Goal: Information Seeking & Learning: Learn about a topic

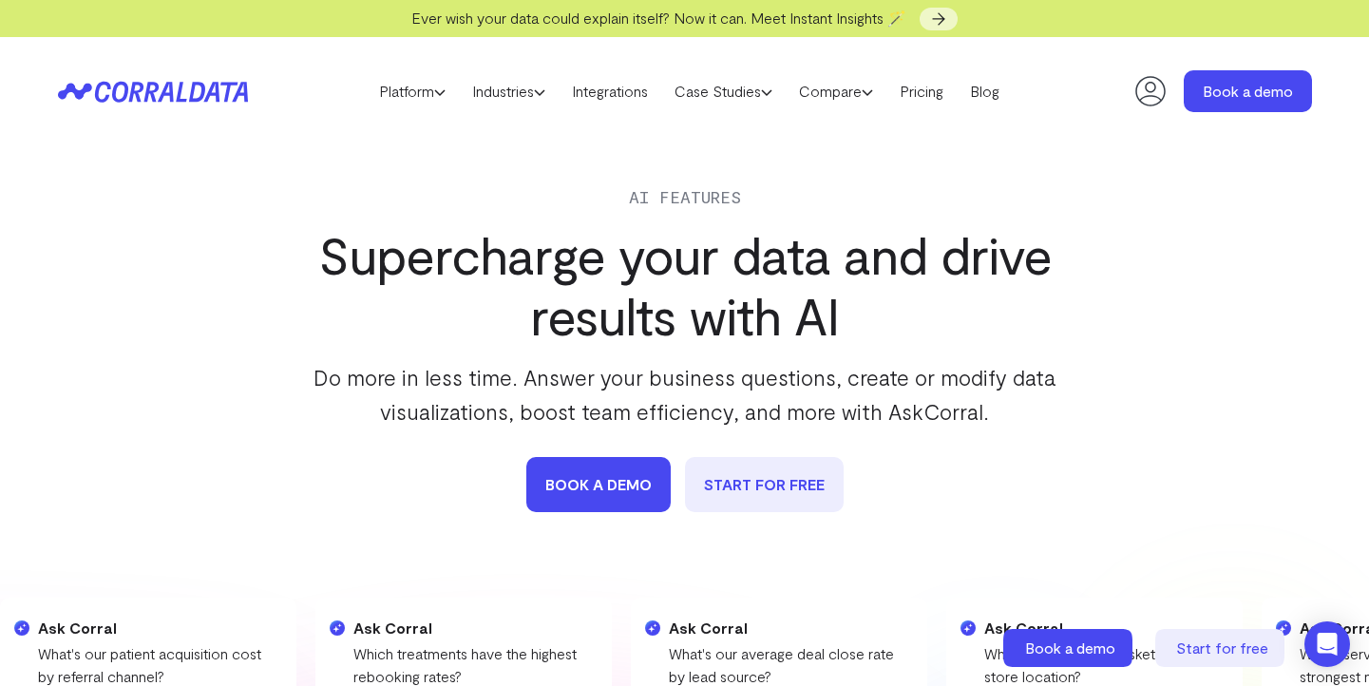
click at [136, 86] on icon at bounding box center [153, 92] width 190 height 22
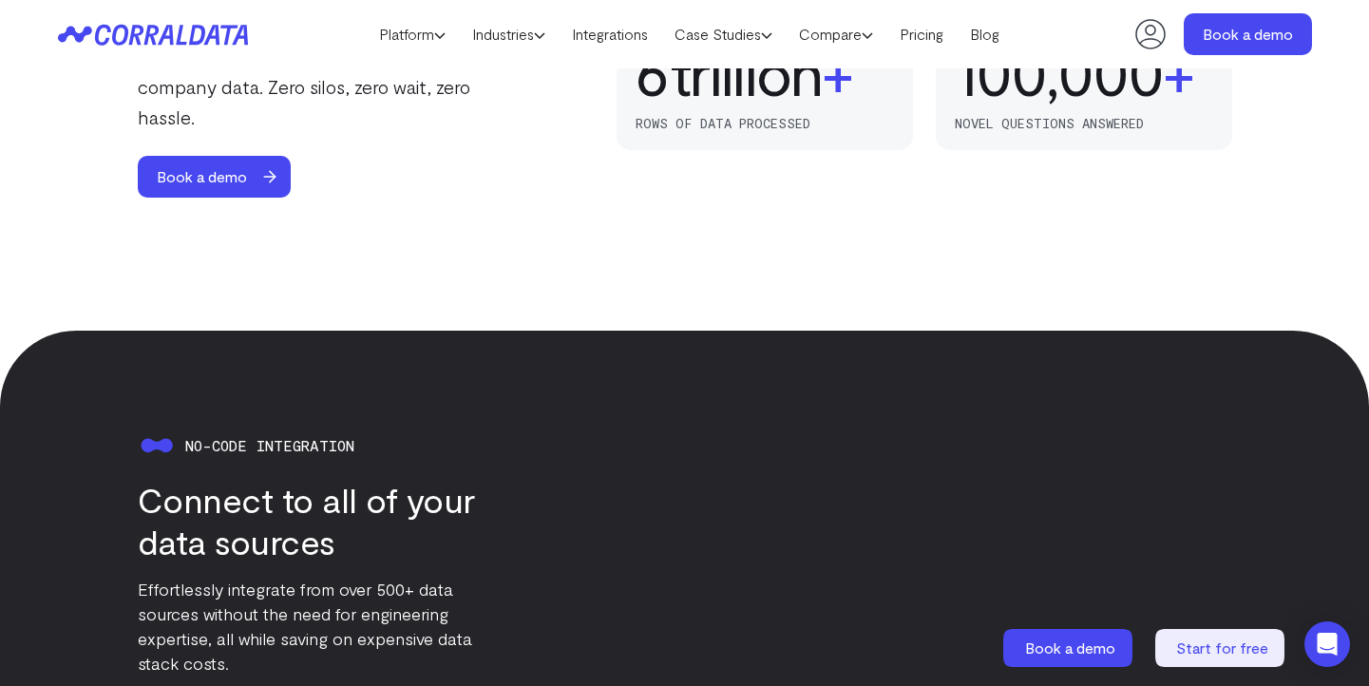
scroll to position [1647, 0]
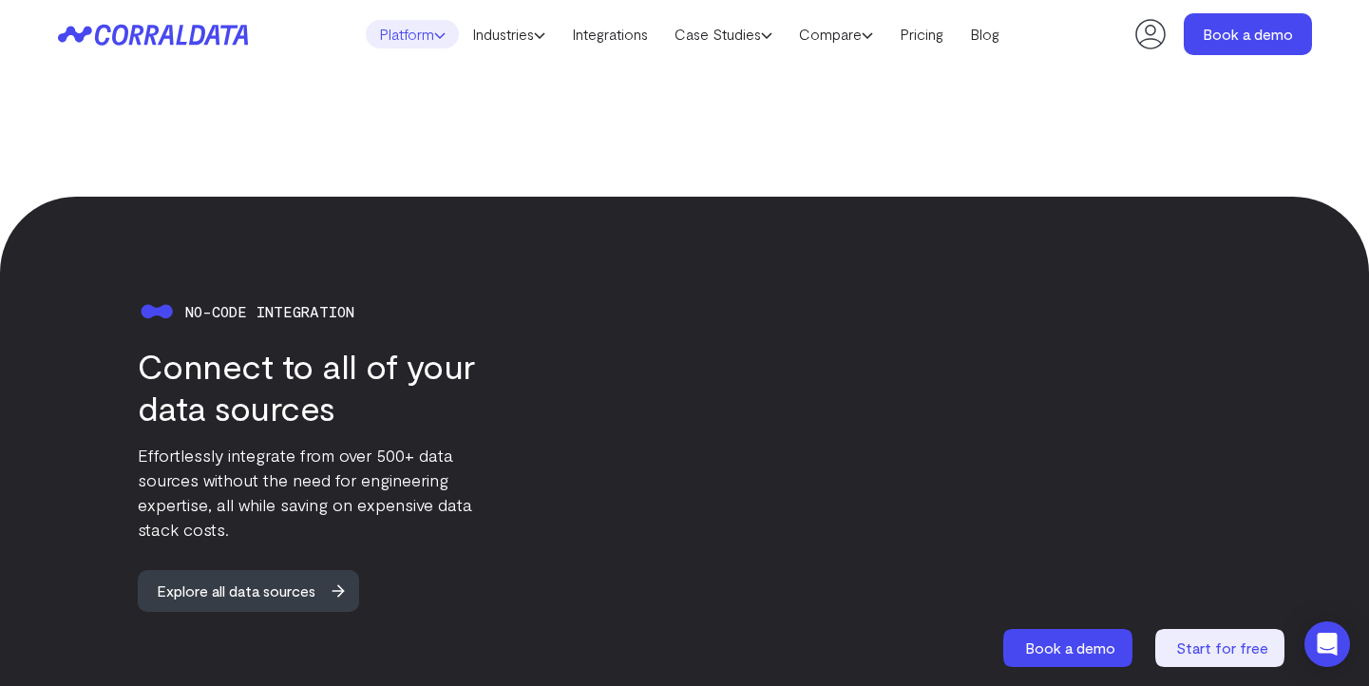
click at [400, 41] on link "Platform" at bounding box center [412, 34] width 93 height 28
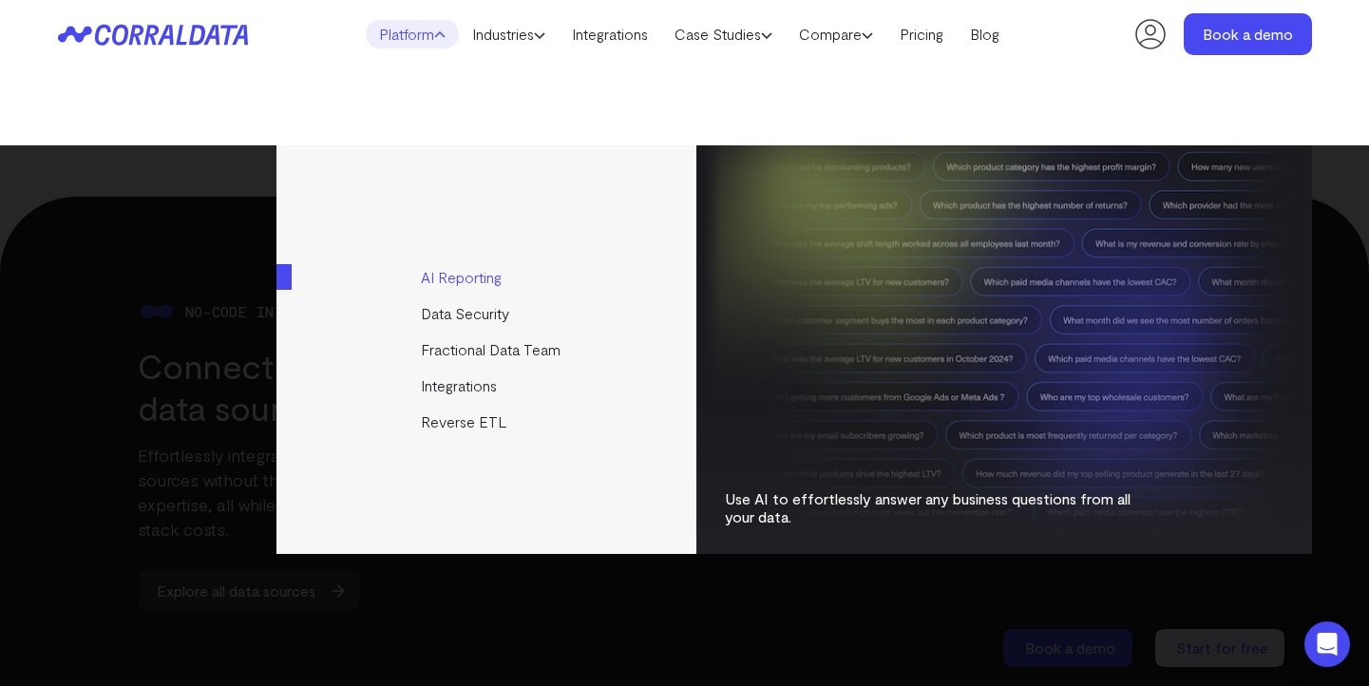
click at [484, 282] on link "AI Reporting" at bounding box center [487, 277] width 423 height 36
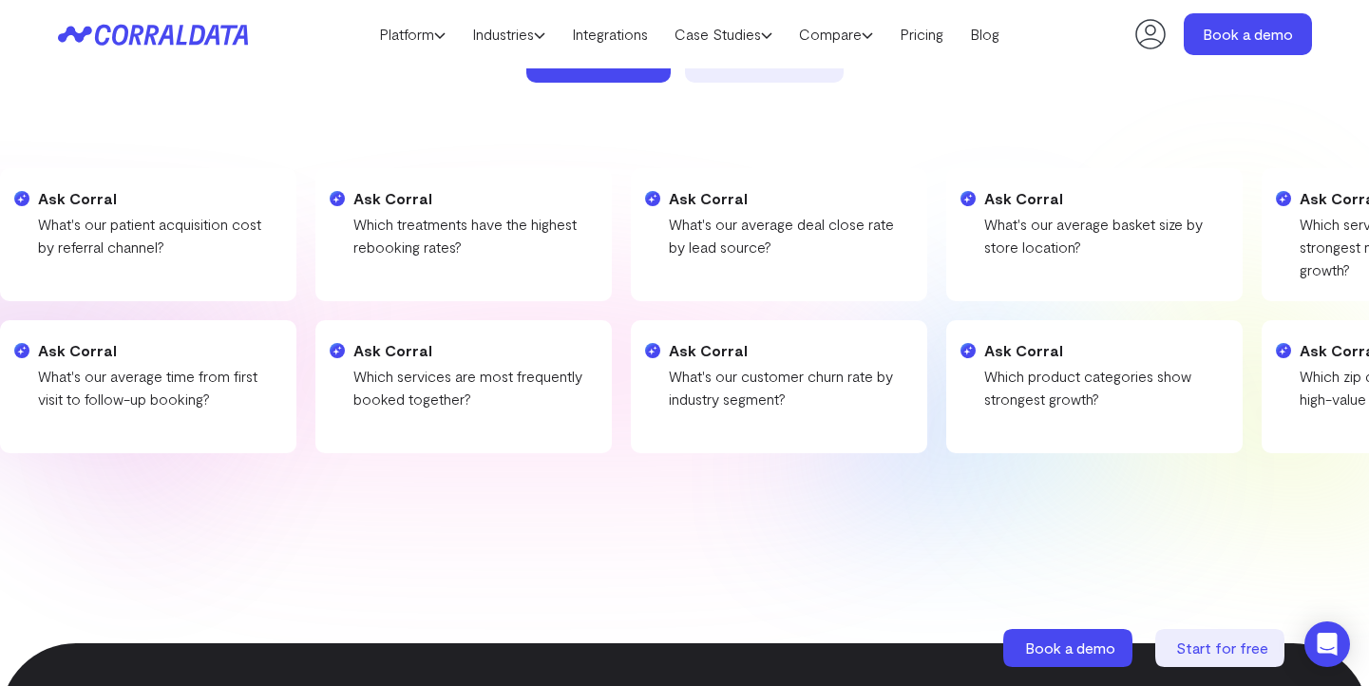
scroll to position [390, 0]
